Goal: Obtain resource: Obtain resource

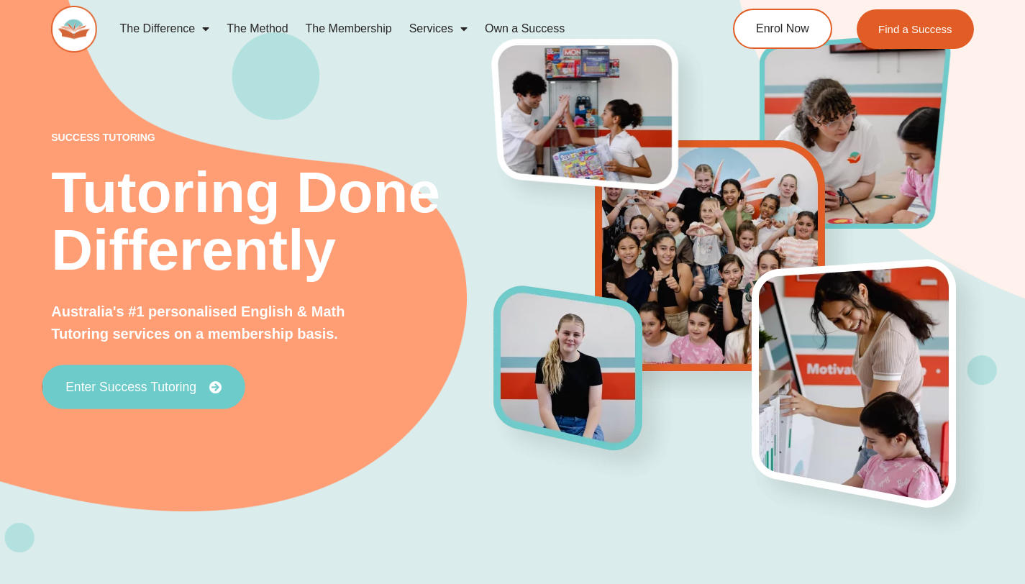
click at [183, 388] on span "Enter Success Tutoring" at bounding box center [130, 387] width 131 height 13
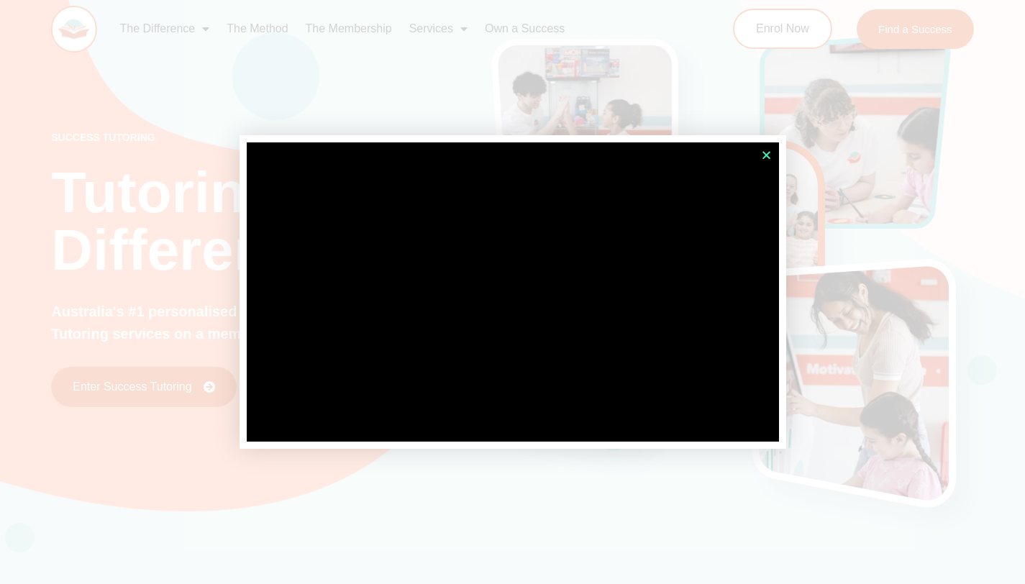
click at [769, 153] on icon "Close" at bounding box center [766, 155] width 11 height 11
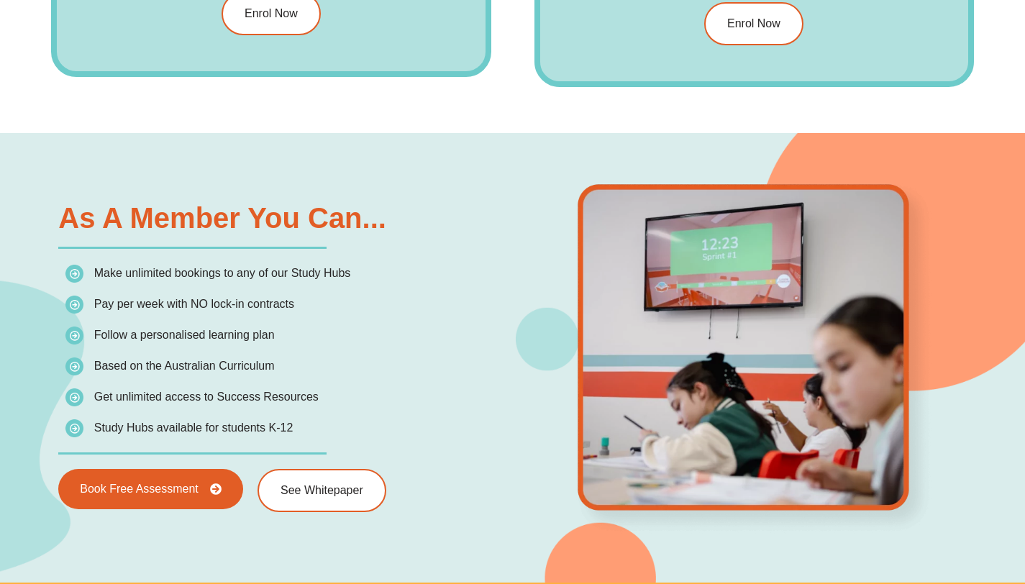
scroll to position [1939, 0]
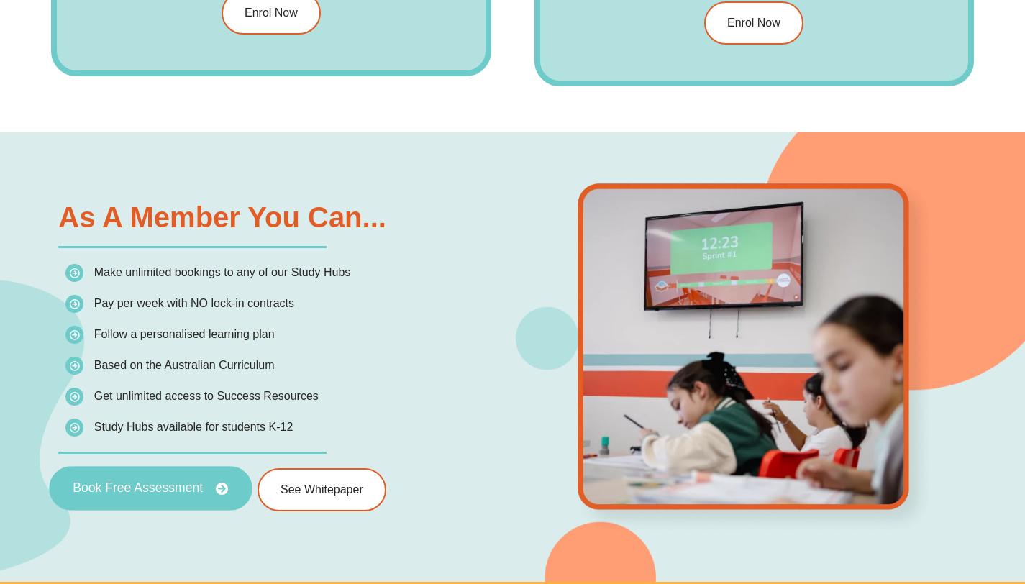
click at [179, 488] on span "Book Free Assessment" at bounding box center [138, 488] width 130 height 13
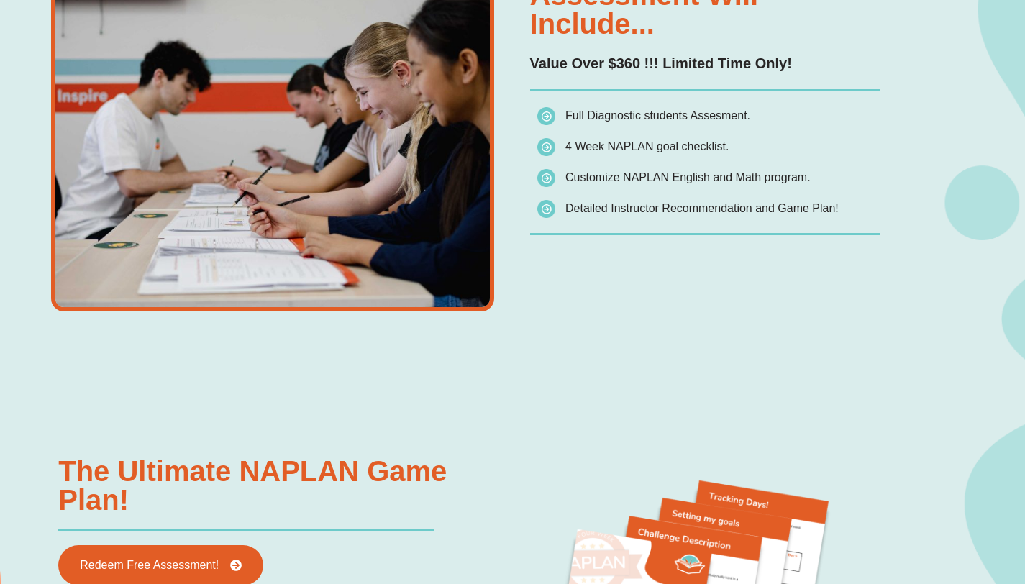
scroll to position [954, 0]
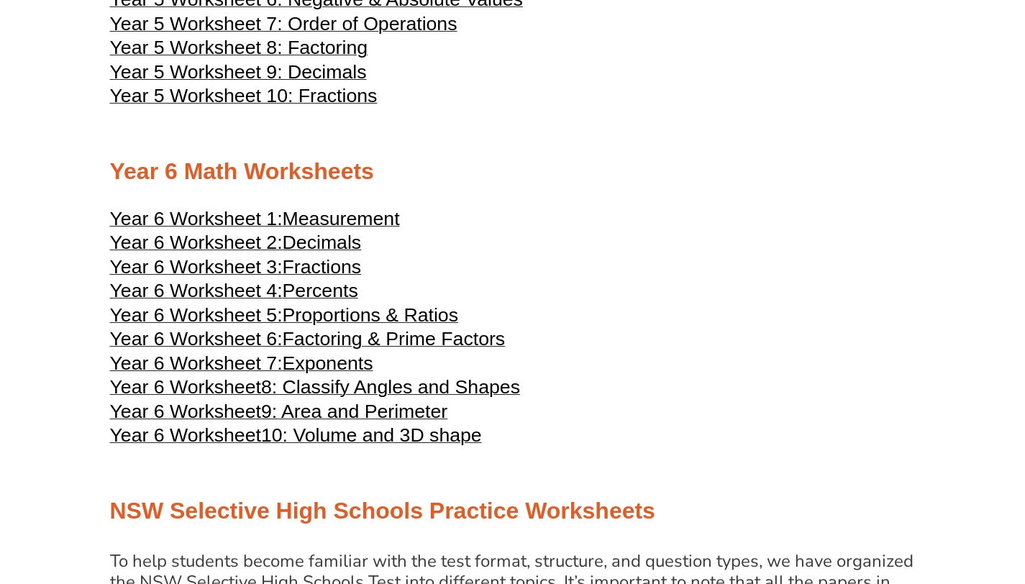
scroll to position [2362, 0]
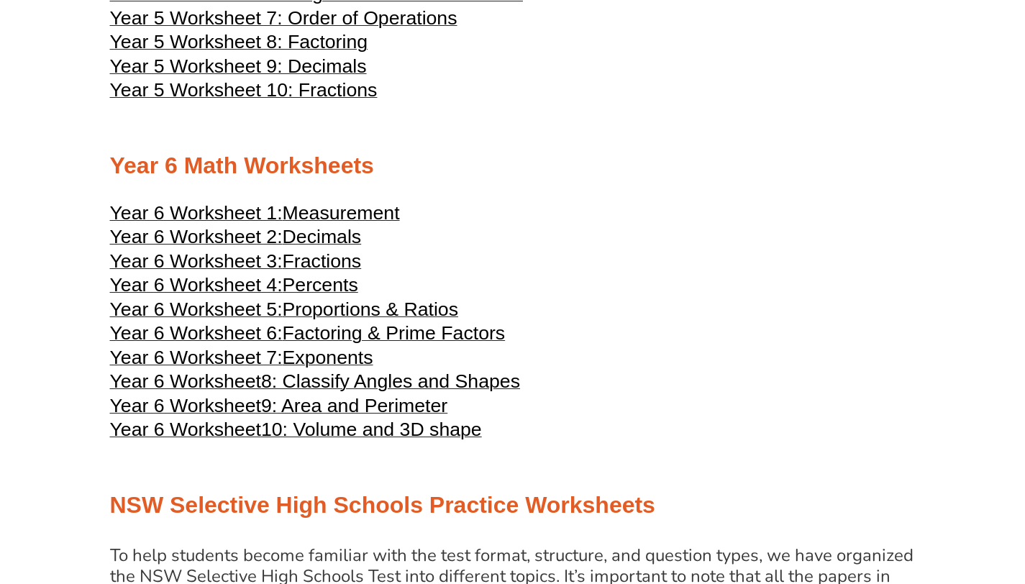
click at [367, 311] on span "Proportions & Ratios" at bounding box center [370, 309] width 175 height 22
